Goal: Task Accomplishment & Management: Manage account settings

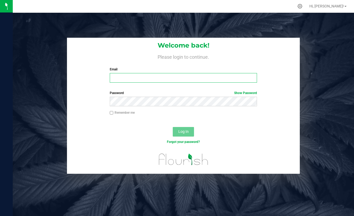
click at [162, 79] on input "Email" at bounding box center [183, 78] width 147 height 10
type input "[EMAIL_ADDRESS][DOMAIN_NAME]"
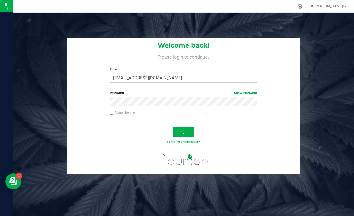
click at [173, 127] on button "Log In" at bounding box center [183, 132] width 21 height 10
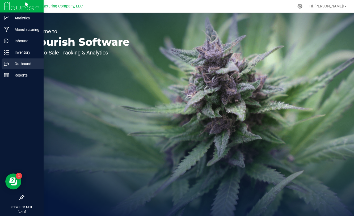
click at [23, 64] on p "Outbound" at bounding box center [25, 64] width 32 height 6
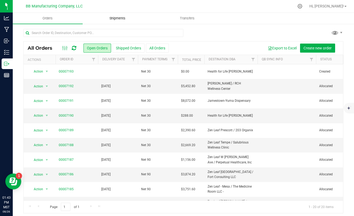
click at [116, 19] on span "Shipments" at bounding box center [117, 18] width 30 height 5
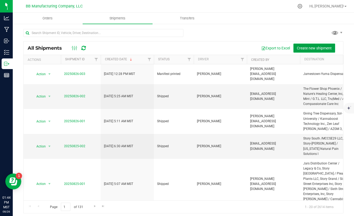
click at [311, 46] on span "Create new shipment" at bounding box center [314, 48] width 35 height 4
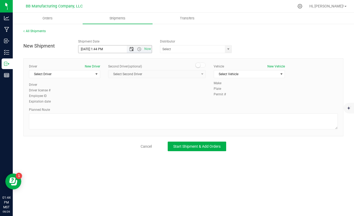
click at [131, 49] on span "Open the date view" at bounding box center [131, 49] width 4 height 4
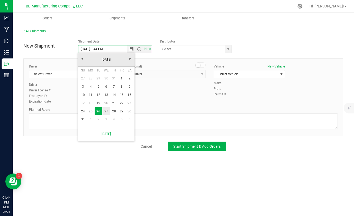
click at [106, 111] on link "27" at bounding box center [106, 111] width 8 height 8
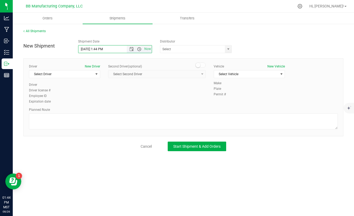
click at [138, 48] on span "Open the time view" at bounding box center [139, 49] width 4 height 4
click at [88, 70] on li "6:00 AM" at bounding box center [114, 70] width 73 height 7
type input "[DATE] 6:00 AM"
click at [226, 48] on span "select" at bounding box center [228, 48] width 7 height 7
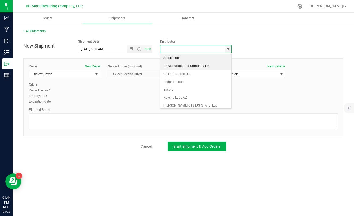
click at [180, 67] on li "BB Manufacturing Company, LLC" at bounding box center [195, 66] width 71 height 8
type input "BB Manufacturing Company, LLC"
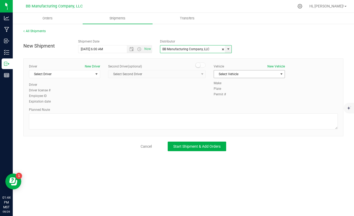
click at [237, 74] on span "Select Vehicle" at bounding box center [246, 73] width 64 height 7
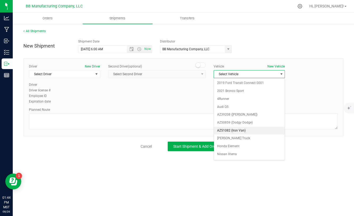
click at [234, 130] on li "AZ51082 (Iron Van)" at bounding box center [249, 131] width 71 height 8
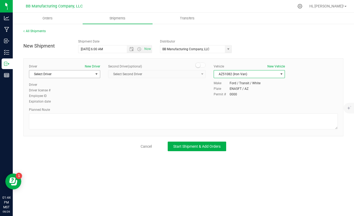
click at [95, 76] on span "select" at bounding box center [96, 74] width 4 height 4
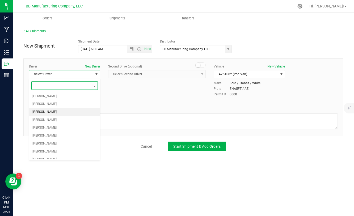
click at [51, 114] on span "[PERSON_NAME]" at bounding box center [44, 112] width 24 height 7
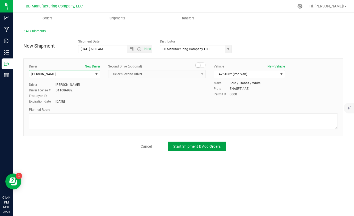
click at [206, 149] on button "Start Shipment & Add Orders" at bounding box center [197, 147] width 58 height 10
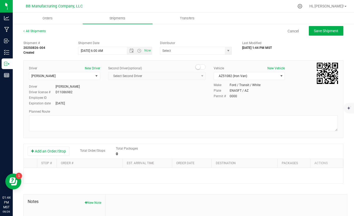
type input "BB Manufacturing Company, LLC"
click at [58, 152] on button "Add an Order/Stop" at bounding box center [49, 151] width 42 height 9
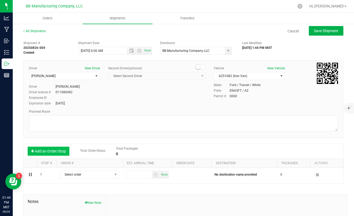
click at [58, 152] on button "Add an Order/Stop" at bounding box center [49, 151] width 42 height 9
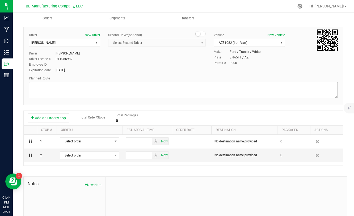
scroll to position [33, 0]
click at [51, 116] on button "Add an Order/Stop" at bounding box center [49, 117] width 42 height 9
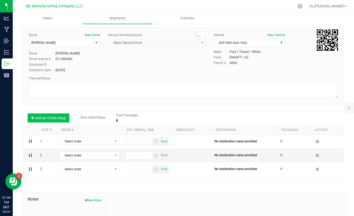
click at [51, 116] on button "Add an Order/Stop" at bounding box center [49, 117] width 42 height 9
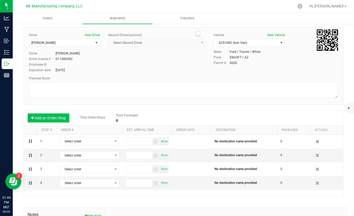
click at [51, 116] on button "Add an Order/Stop" at bounding box center [49, 117] width 42 height 9
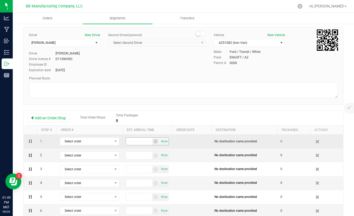
click at [155, 141] on span "select" at bounding box center [155, 141] width 4 height 4
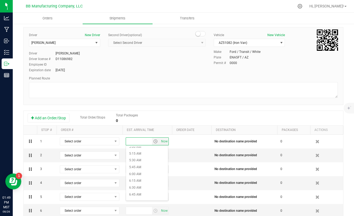
scroll to position [190, 0]
click at [141, 172] on li "7:45 AM" at bounding box center [147, 172] width 42 height 7
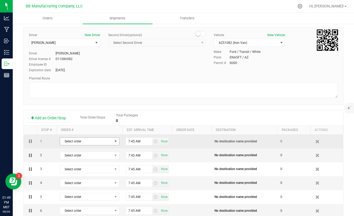
click at [105, 142] on span "Select order" at bounding box center [86, 141] width 52 height 7
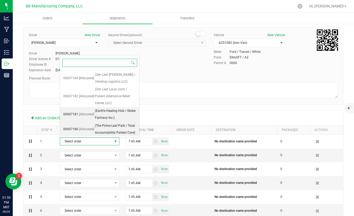
scroll to position [135, 0]
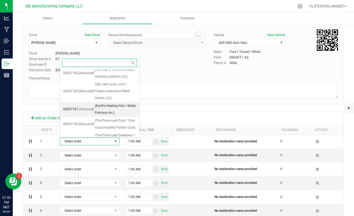
click at [92, 106] on span "[Allocated]" at bounding box center [86, 109] width 15 height 7
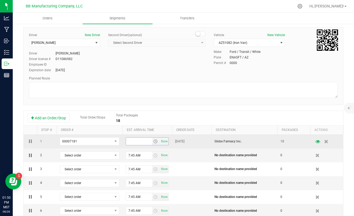
click at [156, 140] on span "select" at bounding box center [155, 141] width 4 height 4
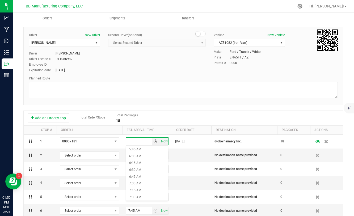
scroll to position [170, 0]
click at [137, 194] on li "7:45 AM" at bounding box center [147, 191] width 42 height 7
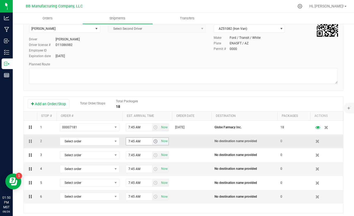
scroll to position [53, 0]
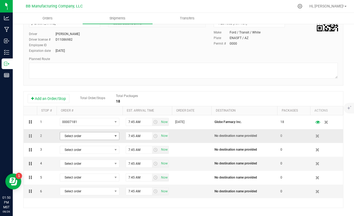
click at [115, 137] on span "select" at bounding box center [115, 136] width 4 height 4
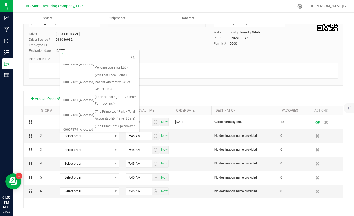
scroll to position [186, 0]
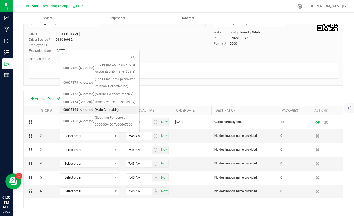
click at [92, 107] on span "[Allocated]" at bounding box center [86, 110] width 15 height 7
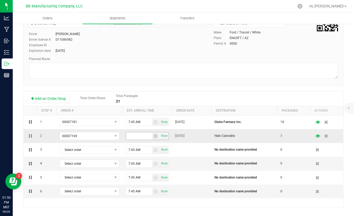
click at [154, 136] on span "select" at bounding box center [155, 136] width 4 height 4
click at [136, 175] on li "9:00 AM" at bounding box center [147, 175] width 42 height 7
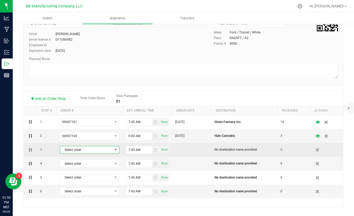
click at [113, 151] on span "select" at bounding box center [115, 150] width 4 height 4
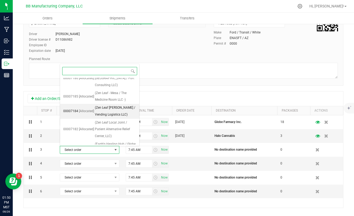
scroll to position [114, 0]
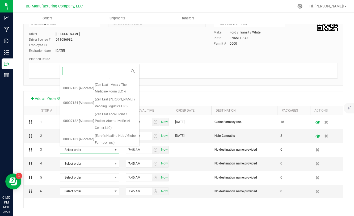
click at [81, 151] on span "[Allocated]" at bounding box center [86, 154] width 15 height 7
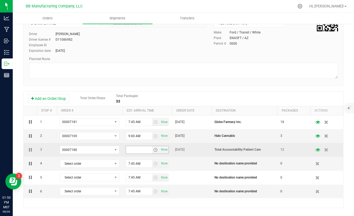
click at [155, 149] on span "select" at bounding box center [155, 150] width 4 height 4
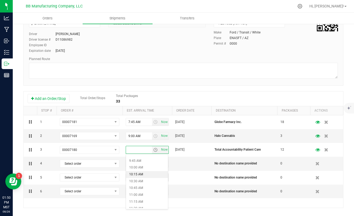
scroll to position [265, 0]
click at [141, 180] on li "10:30 AM" at bounding box center [147, 180] width 42 height 7
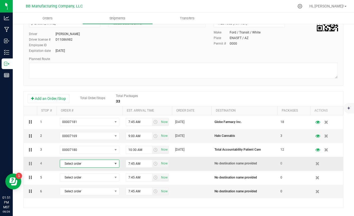
click at [111, 164] on span "Select order" at bounding box center [86, 163] width 52 height 7
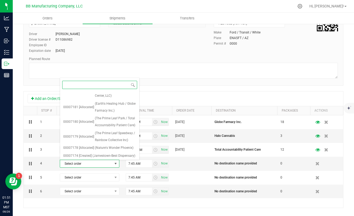
scroll to position [186, 0]
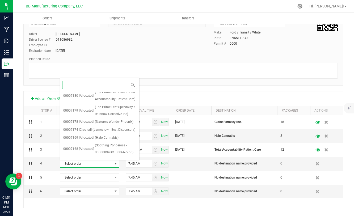
click at [97, 172] on span "(The Prime Leaf Park / Total Accountability Patient Care)" at bounding box center [115, 179] width 41 height 14
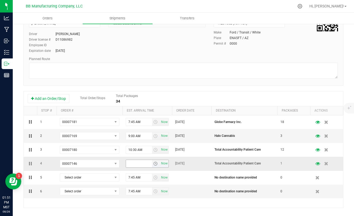
click at [155, 163] on span "select" at bounding box center [155, 164] width 4 height 4
click at [140, 151] on li "10:30 AM" at bounding box center [147, 150] width 42 height 7
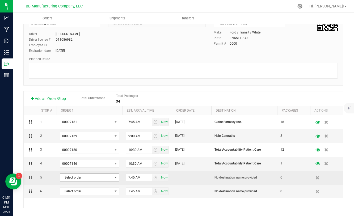
click at [109, 176] on span "Select order" at bounding box center [86, 177] width 52 height 7
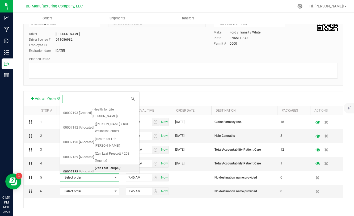
scroll to position [186, 0]
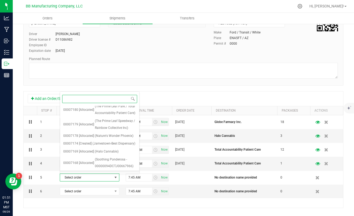
click at [96, 171] on span "(The Prime Leaf Speedway / Rainbow Collective Inc)" at bounding box center [115, 178] width 41 height 14
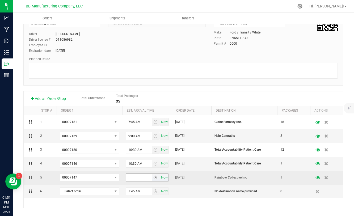
click at [157, 178] on span "select" at bounding box center [155, 177] width 4 height 4
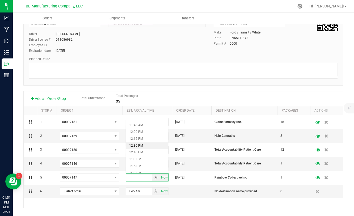
scroll to position [319, 0]
click at [137, 130] on li "12:00 PM" at bounding box center [147, 131] width 42 height 7
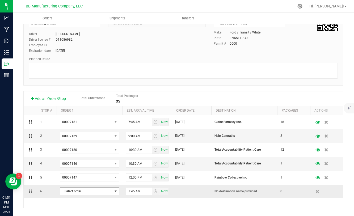
click at [85, 189] on span "Select order" at bounding box center [86, 191] width 52 height 7
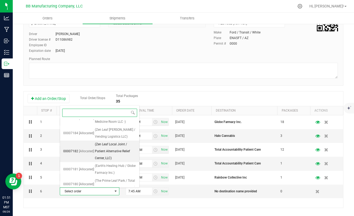
scroll to position [126, 0]
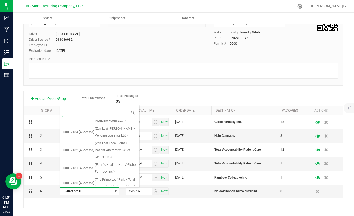
click at [95, 191] on span "(The Prime Leaf Speedway / Rainbow Collective Inc)" at bounding box center [115, 198] width 41 height 14
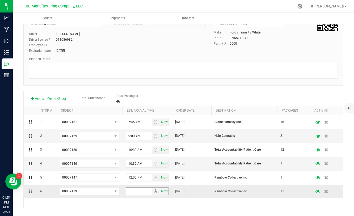
click at [156, 191] on span "select" at bounding box center [155, 191] width 4 height 4
click at [137, 159] on li "12:00 PM" at bounding box center [147, 161] width 42 height 7
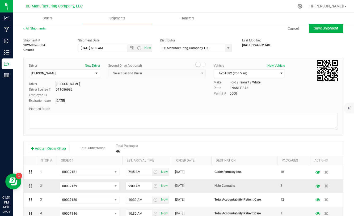
scroll to position [0, 0]
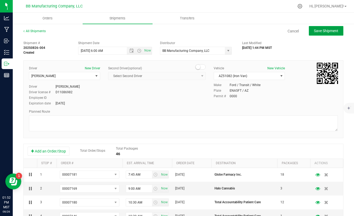
click at [326, 31] on span "Save Shipment" at bounding box center [326, 31] width 24 height 4
type input "[DATE] 1:00 PM"
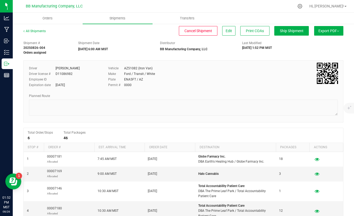
click at [339, 32] on button "Export PDF" at bounding box center [328, 31] width 29 height 10
click at [316, 44] on span "Manifest by Package ID" at bounding box center [321, 43] width 34 height 4
click at [344, 6] on link "Hi, [PERSON_NAME]!" at bounding box center [327, 6] width 41 height 6
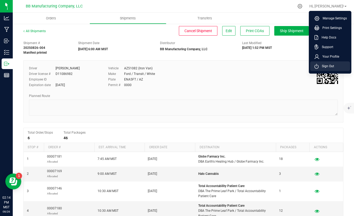
click at [325, 71] on li "Sign Out" at bounding box center [330, 66] width 40 height 10
